Goal: Task Accomplishment & Management: Manage account settings

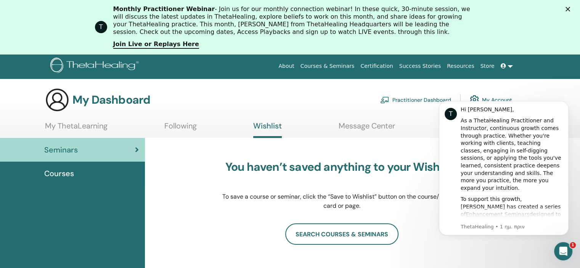
click at [391, 66] on link "Certification" at bounding box center [376, 66] width 39 height 14
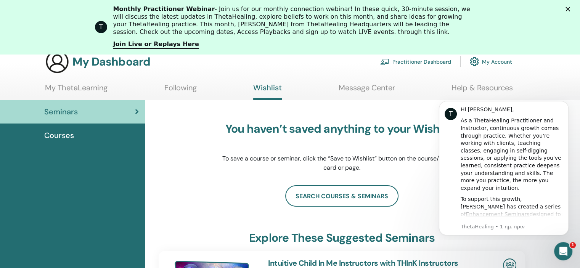
click at [495, 63] on link "My Account" at bounding box center [491, 61] width 42 height 17
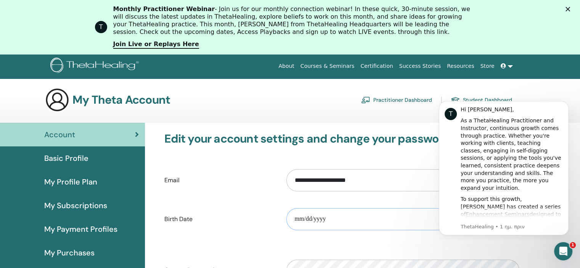
click at [313, 215] on input "date" at bounding box center [402, 219] width 233 height 22
click at [305, 216] on input "date" at bounding box center [402, 219] width 233 height 22
click at [298, 219] on input "date" at bounding box center [402, 219] width 233 height 22
type input "**********"
click at [265, 226] on div "**********" at bounding box center [342, 219] width 366 height 33
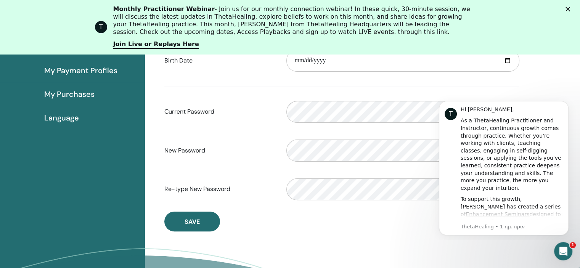
scroll to position [207, 0]
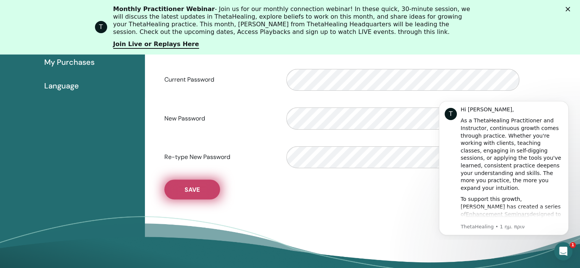
click at [187, 189] on span "Save" at bounding box center [192, 190] width 15 height 8
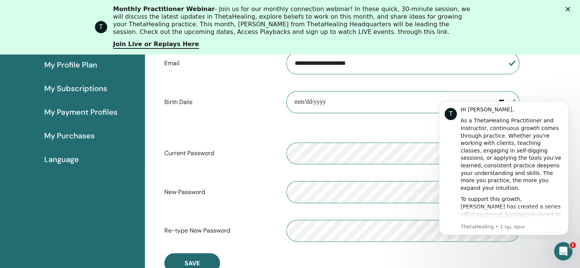
scroll to position [93, 0]
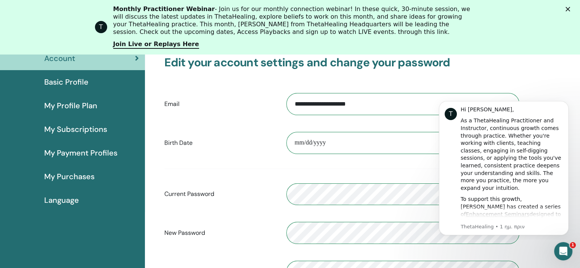
click at [66, 80] on span "Basic Profile" at bounding box center [66, 81] width 44 height 11
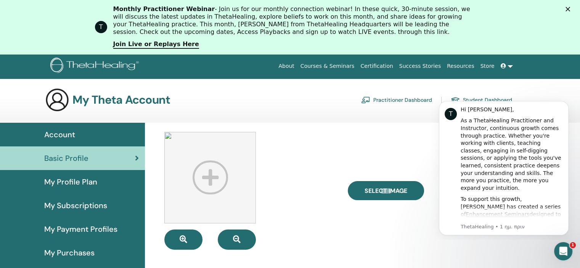
click at [77, 175] on link "My Profile Plan" at bounding box center [72, 182] width 145 height 24
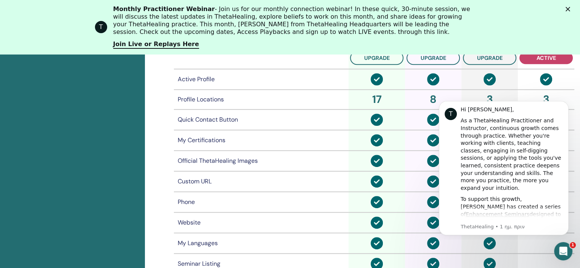
scroll to position [322, 0]
